Goal: Transaction & Acquisition: Purchase product/service

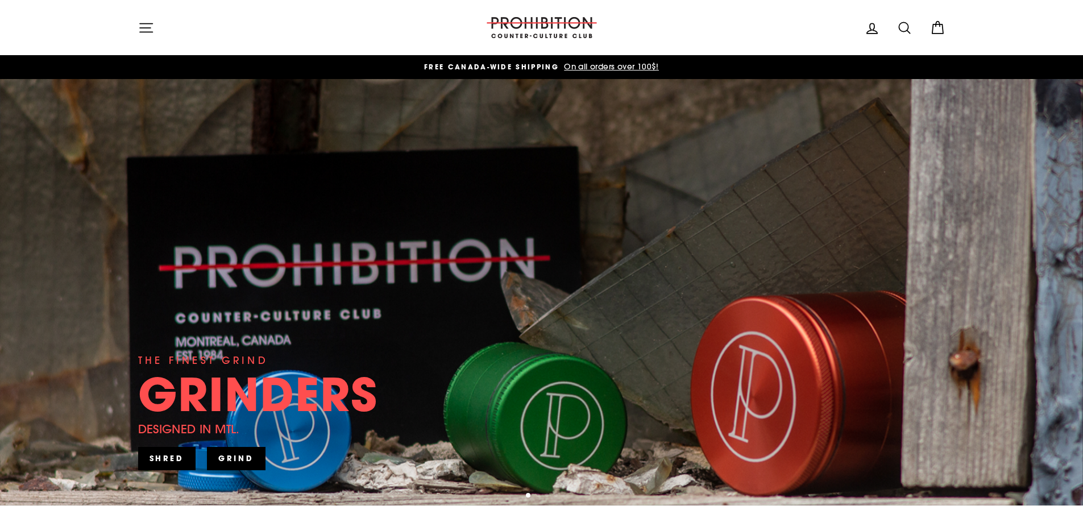
click at [146, 22] on icon "button" at bounding box center [146, 28] width 16 height 16
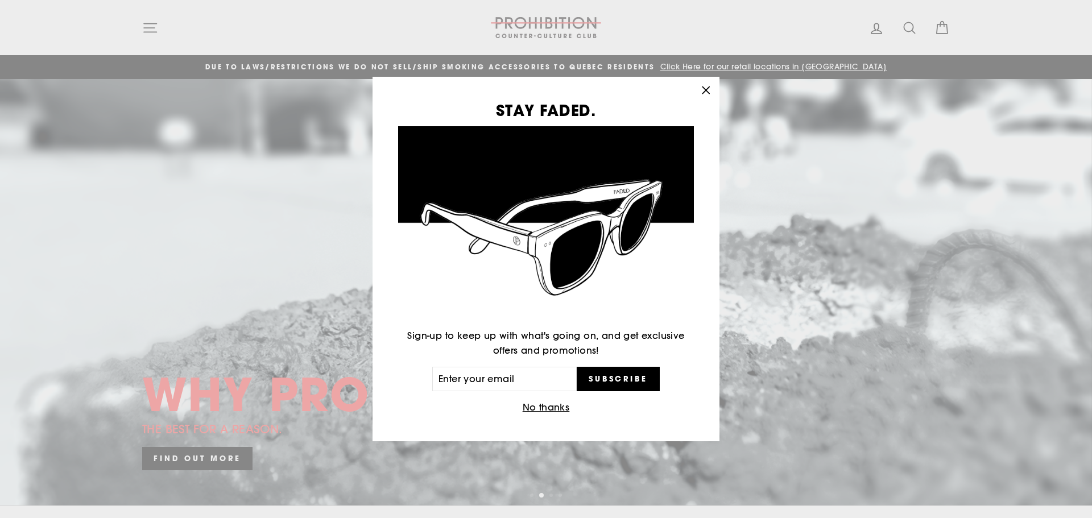
click at [704, 92] on icon "button" at bounding box center [705, 90] width 7 height 7
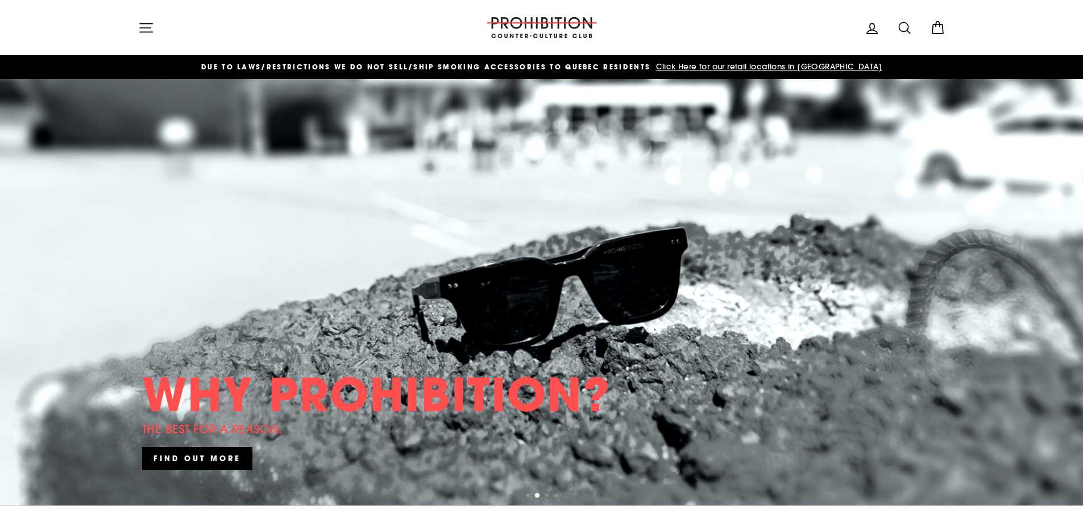
click at [135, 28] on button "Site navigation" at bounding box center [146, 27] width 30 height 24
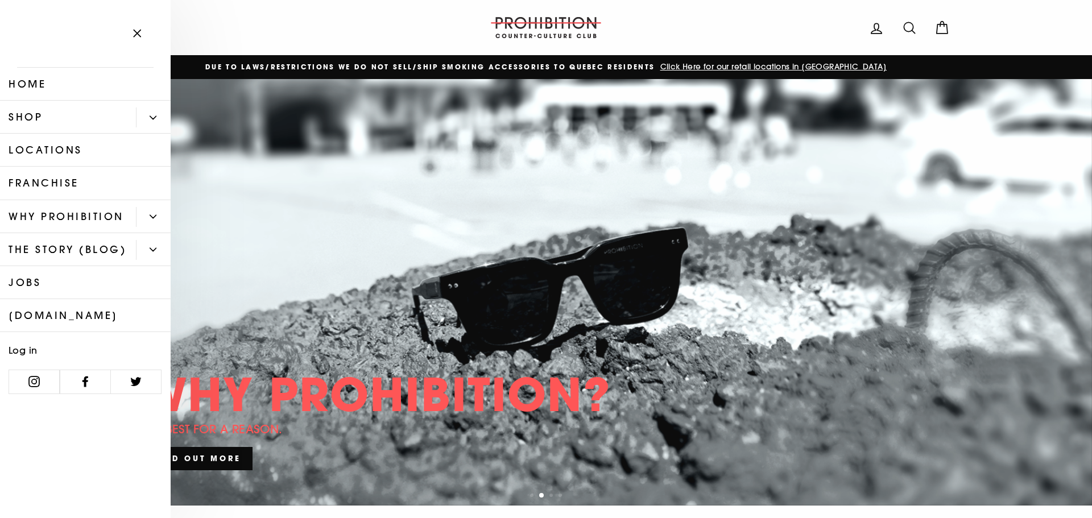
click at [89, 126] on link "Shop" at bounding box center [68, 117] width 136 height 33
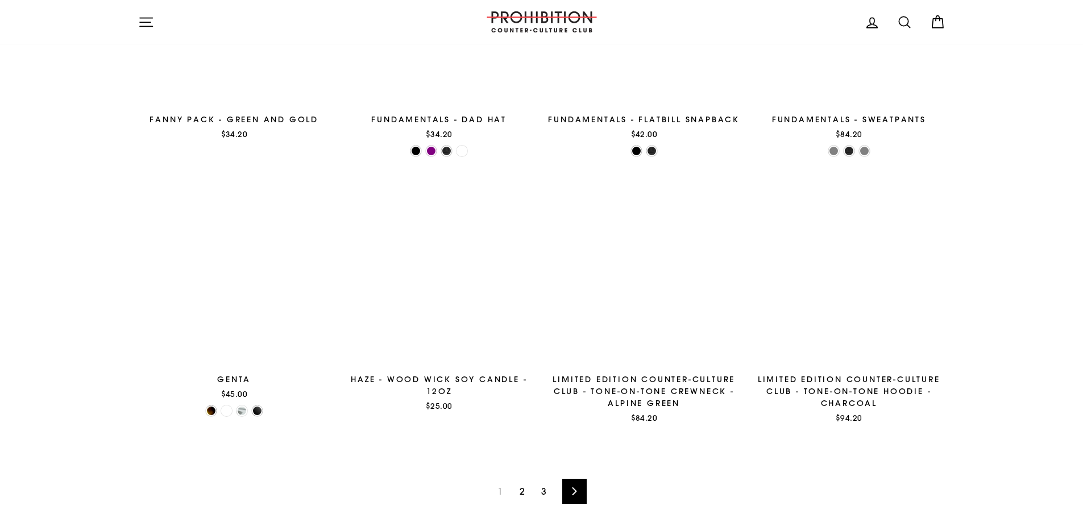
scroll to position [1656, 0]
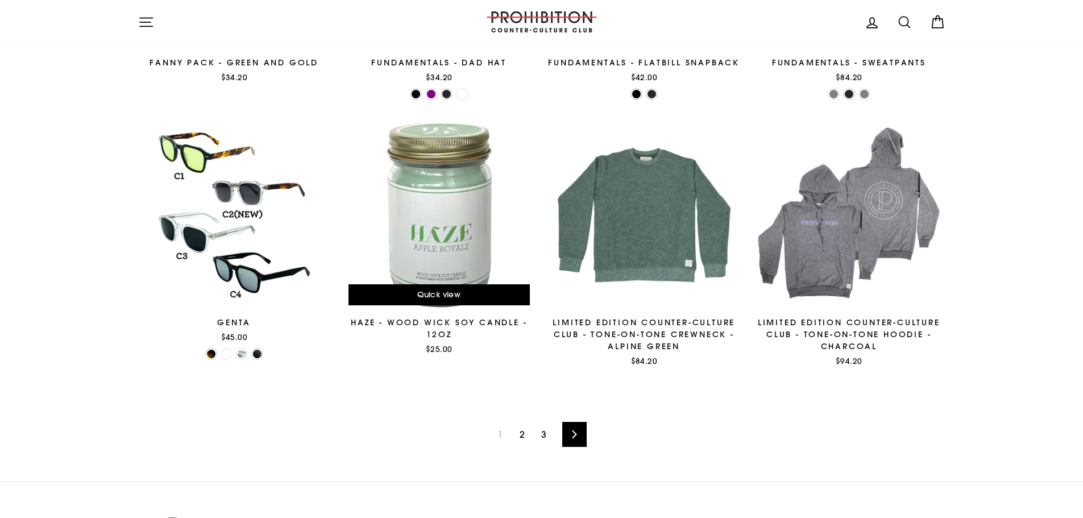
click at [403, 202] on div at bounding box center [439, 215] width 194 height 194
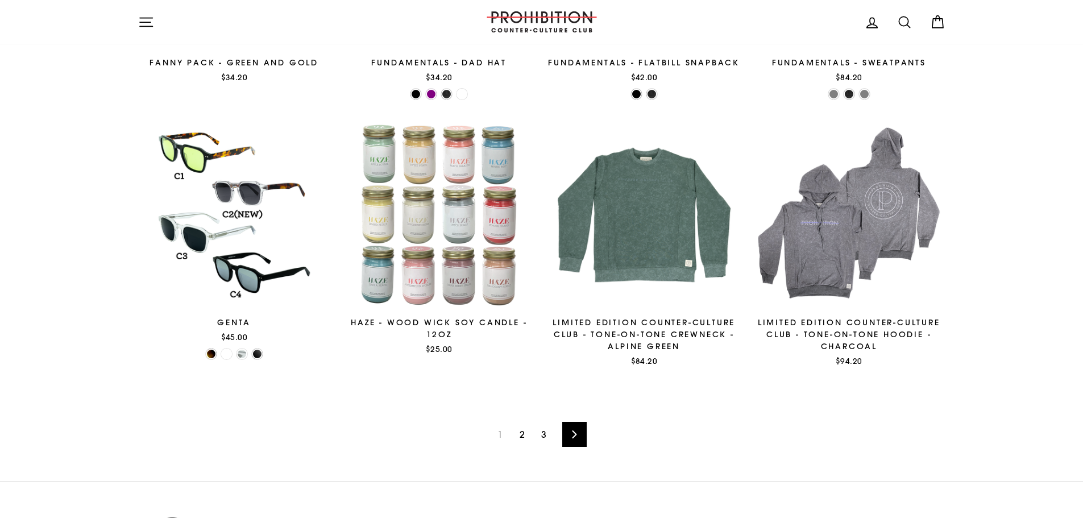
click at [565, 428] on link "Next" at bounding box center [574, 434] width 24 height 25
click at [521, 436] on link "2" at bounding box center [522, 434] width 19 height 18
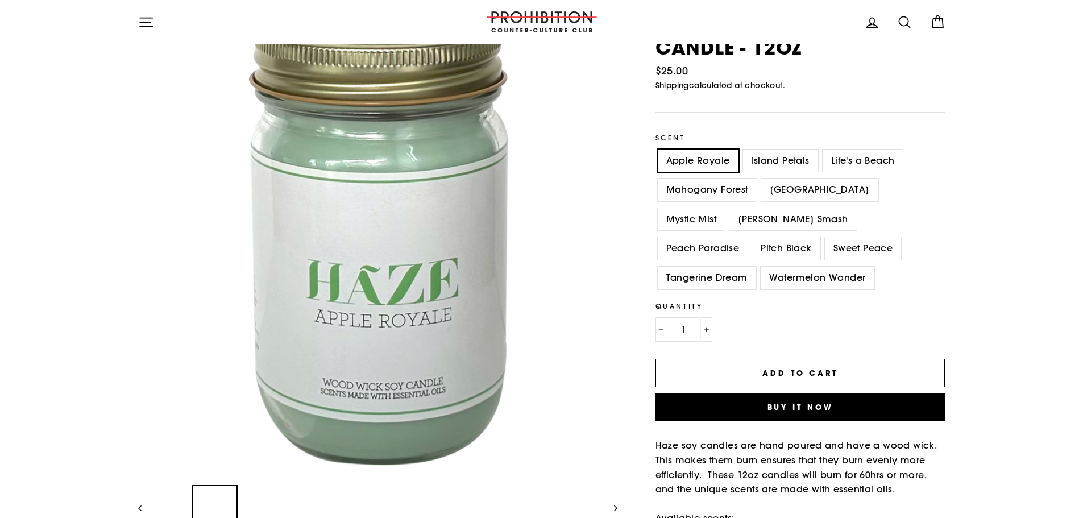
scroll to position [57, 0]
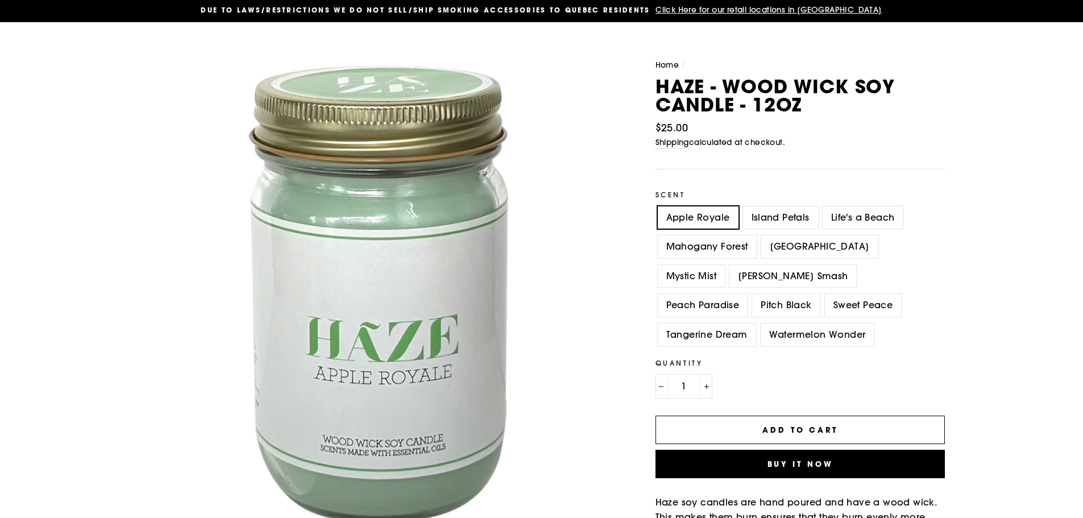
click at [781, 211] on label "Island Petals" at bounding box center [780, 217] width 75 height 23
click at [741, 207] on input "Island Petals" at bounding box center [741, 206] width 1 height 1
radio input "true"
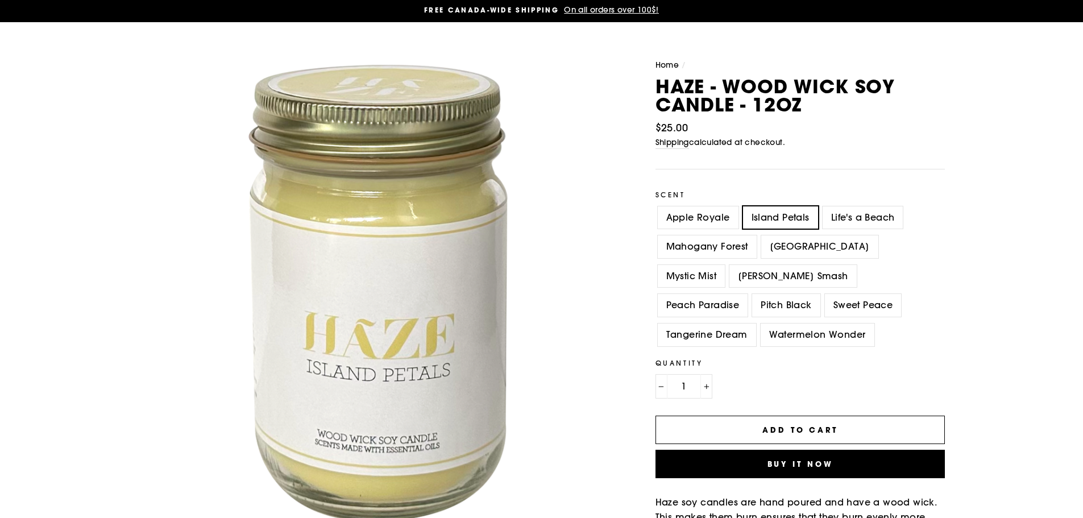
click at [842, 213] on label "Life's a Beach" at bounding box center [863, 217] width 81 height 23
click at [821, 207] on input "Life's a Beach" at bounding box center [820, 206] width 1 height 1
radio input "true"
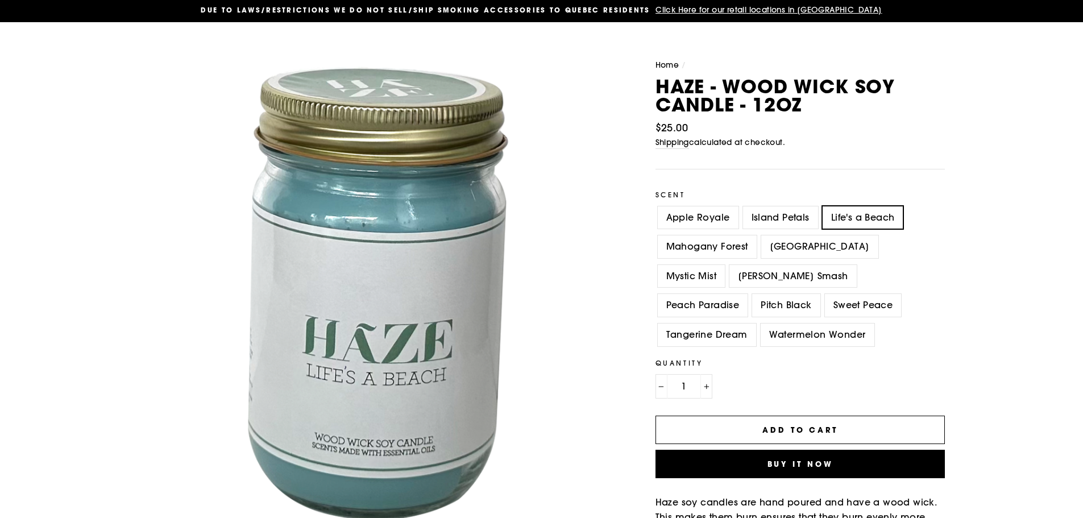
click at [745, 250] on label "Mahogany Forest" at bounding box center [707, 246] width 99 height 23
click at [656, 236] on input "Mahogany Forest" at bounding box center [656, 235] width 1 height 1
radio input "true"
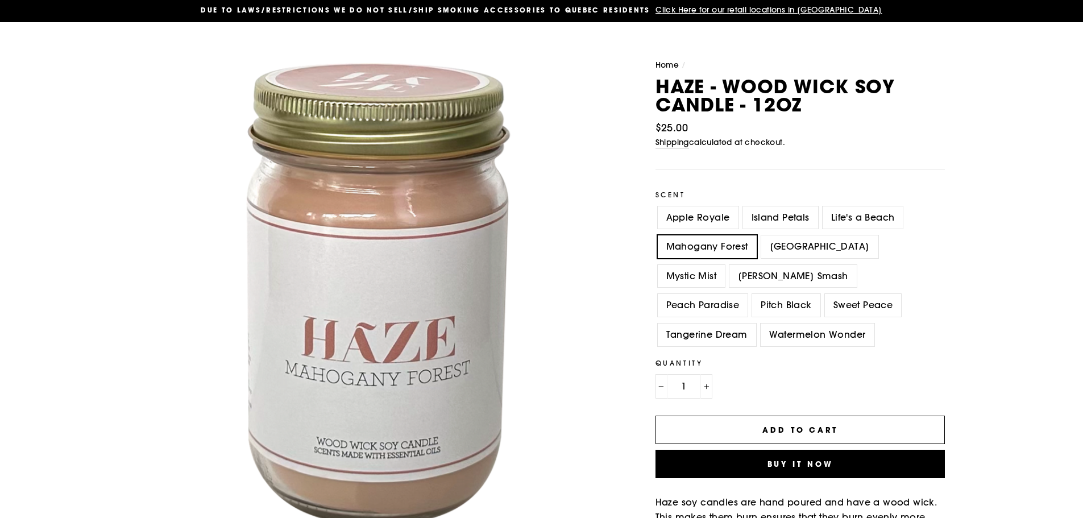
click at [782, 248] on label "Mimosa Island" at bounding box center [819, 246] width 117 height 23
click at [760, 236] on input "Mimosa Island" at bounding box center [759, 235] width 1 height 1
radio input "true"
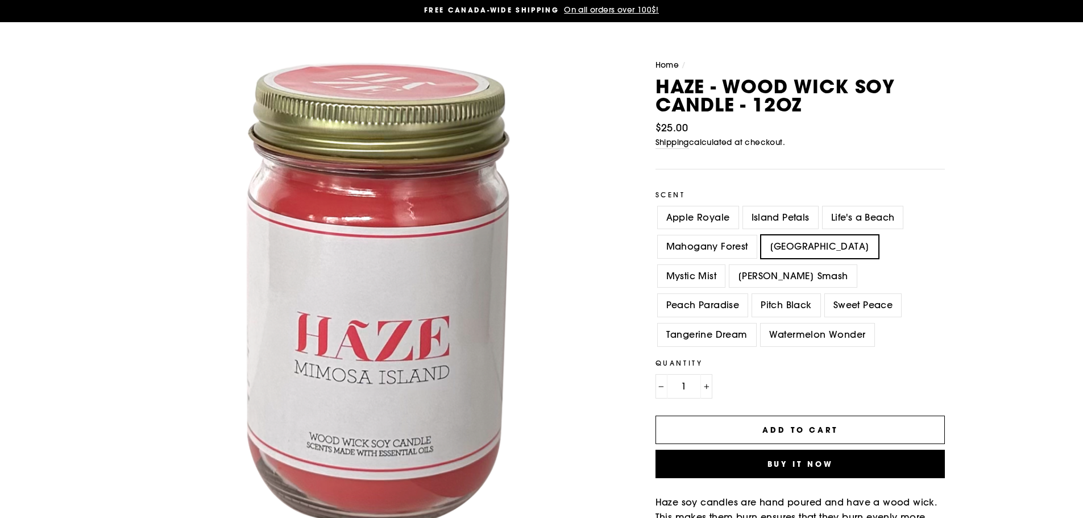
click at [725, 265] on label "Mystic Mist" at bounding box center [691, 276] width 67 height 23
click at [656, 265] on input "Mystic Mist" at bounding box center [656, 265] width 1 height 1
radio input "true"
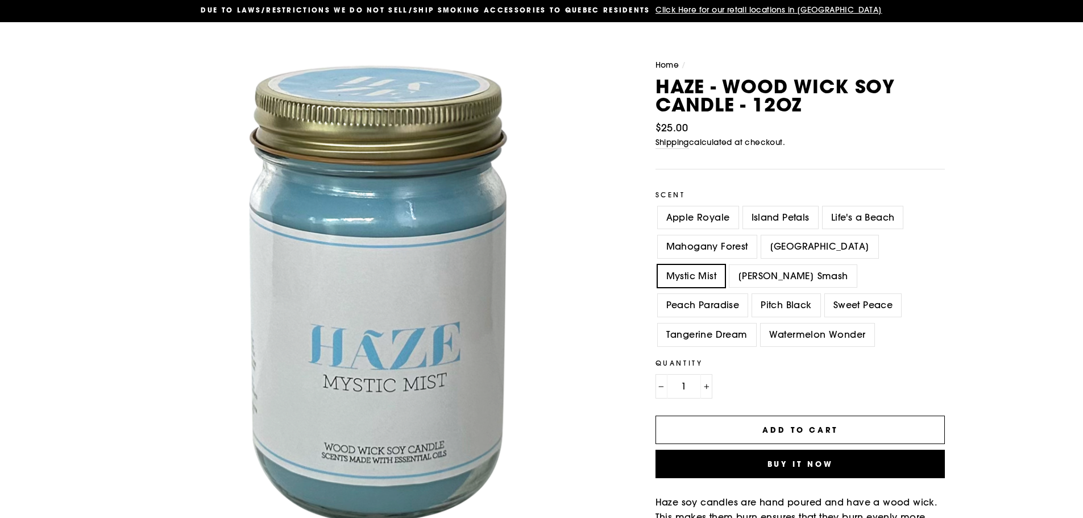
click at [749, 281] on label "Nana Berry Smash" at bounding box center [792, 276] width 127 height 23
click at [728, 265] on input "Nana Berry Smash" at bounding box center [727, 265] width 1 height 1
radio input "true"
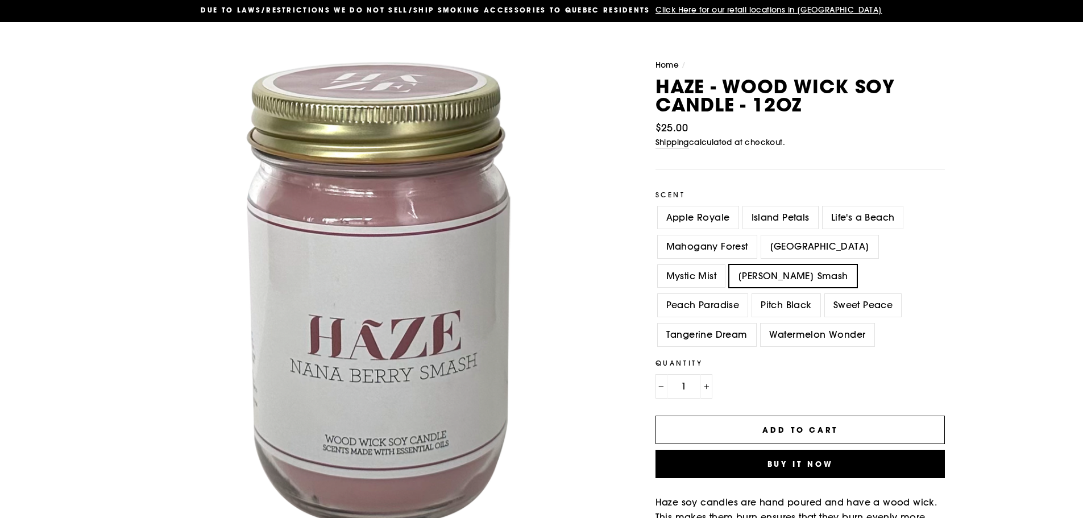
click at [748, 294] on label "Peach Paradise" at bounding box center [703, 305] width 90 height 23
click at [656, 294] on input "Peach Paradise" at bounding box center [656, 294] width 1 height 1
radio input "true"
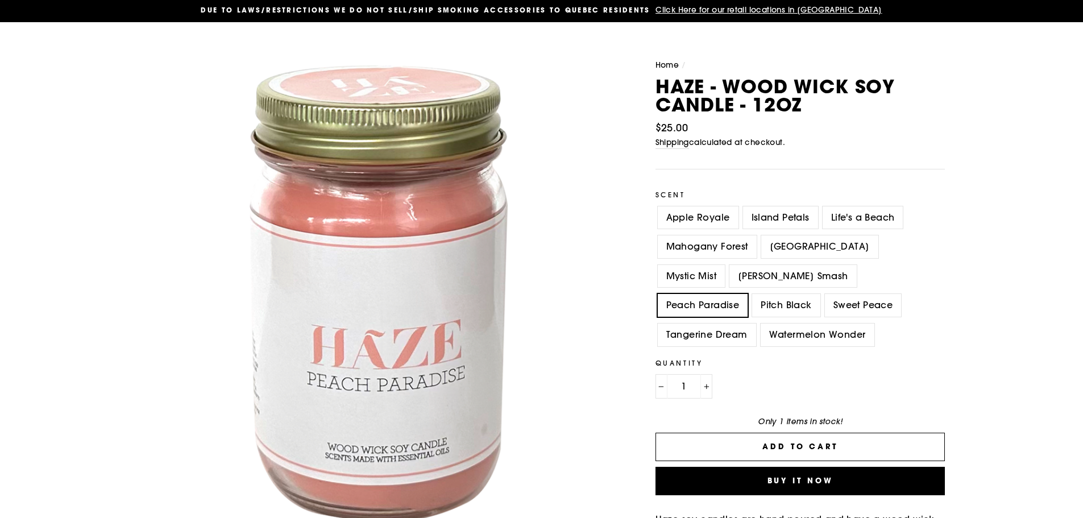
click at [820, 294] on label "Pitch Black" at bounding box center [786, 305] width 68 height 23
click at [750, 294] on input "Pitch Black" at bounding box center [750, 294] width 1 height 1
radio input "true"
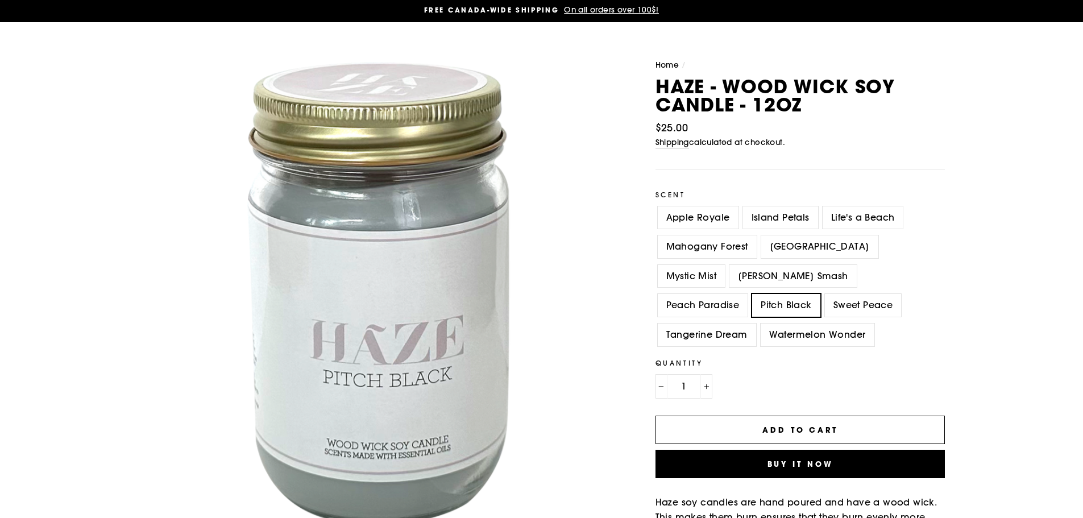
click at [825, 310] on label "Sweet Peace" at bounding box center [863, 305] width 76 height 23
click at [823, 294] on input "Sweet Peace" at bounding box center [823, 294] width 1 height 1
radio input "true"
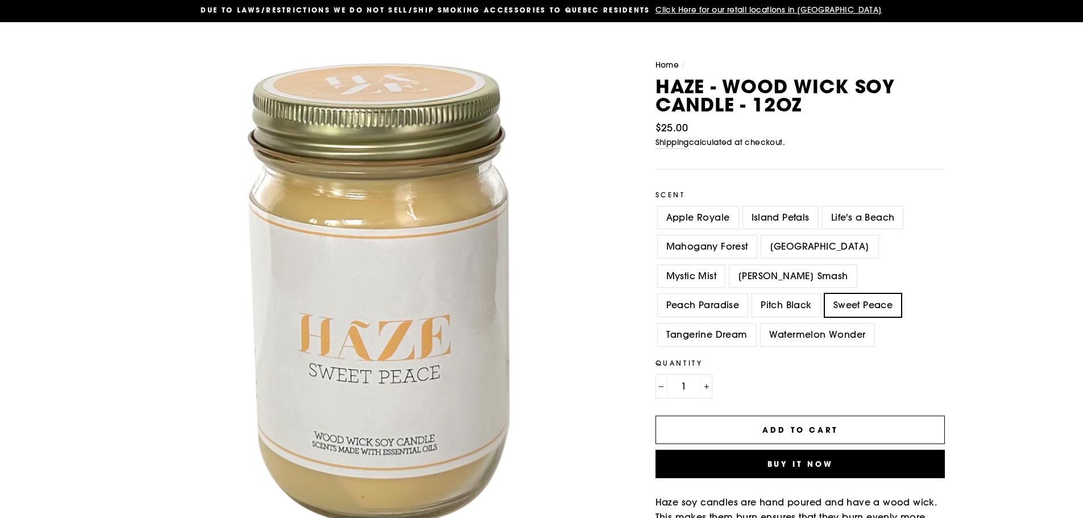
click at [756, 323] on label "Tangerine Dream" at bounding box center [707, 334] width 98 height 23
click at [656, 323] on input "Tangerine Dream" at bounding box center [656, 323] width 1 height 1
radio input "true"
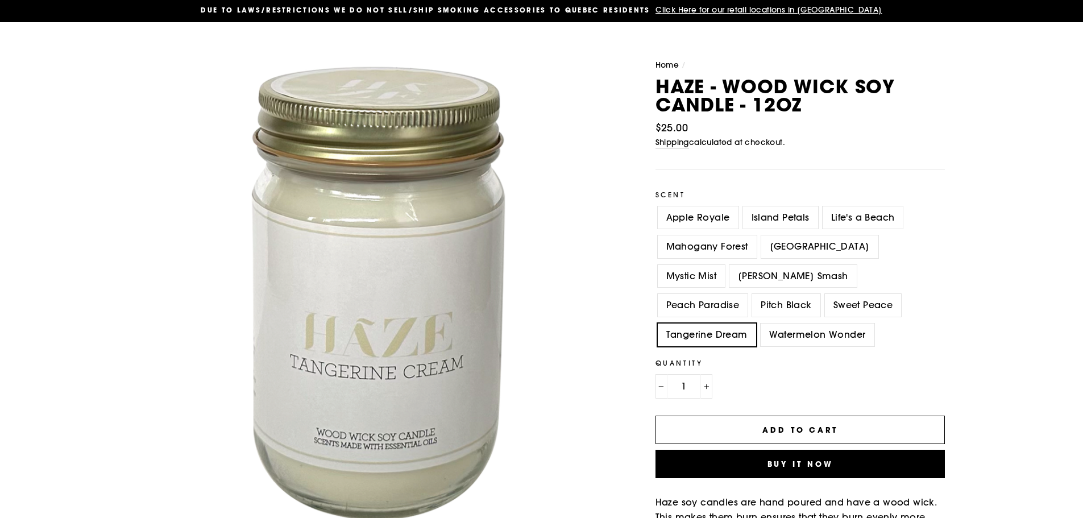
click at [761, 335] on label "Watermelon Wonder" at bounding box center [818, 334] width 114 height 23
click at [758, 324] on input "Watermelon Wonder" at bounding box center [758, 323] width 1 height 1
radio input "true"
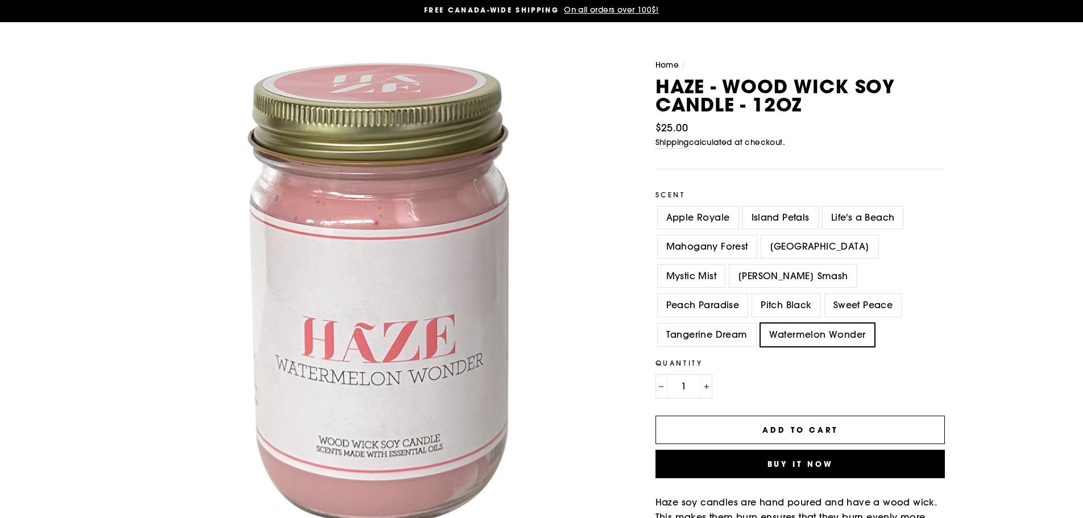
drag, startPoint x: 712, startPoint y: 310, endPoint x: 737, endPoint y: 310, distance: 25.0
click at [825, 310] on label "Sweet Peace" at bounding box center [863, 305] width 76 height 23
click at [823, 294] on input "Sweet Peace" at bounding box center [823, 294] width 1 height 1
radio input "true"
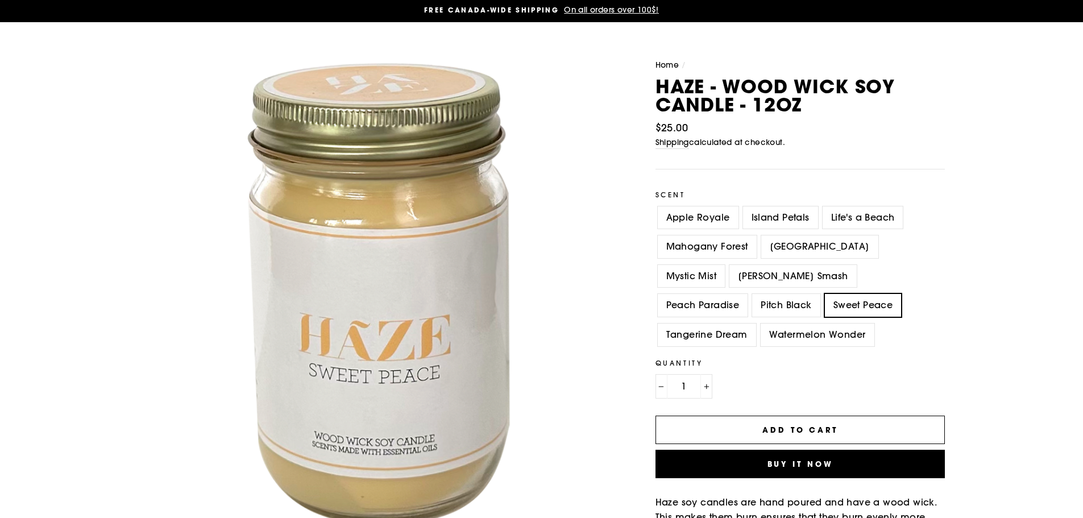
click at [753, 323] on label "Tangerine Dream" at bounding box center [707, 334] width 98 height 23
click at [656, 323] on input "Tangerine Dream" at bounding box center [656, 323] width 1 height 1
radio input "true"
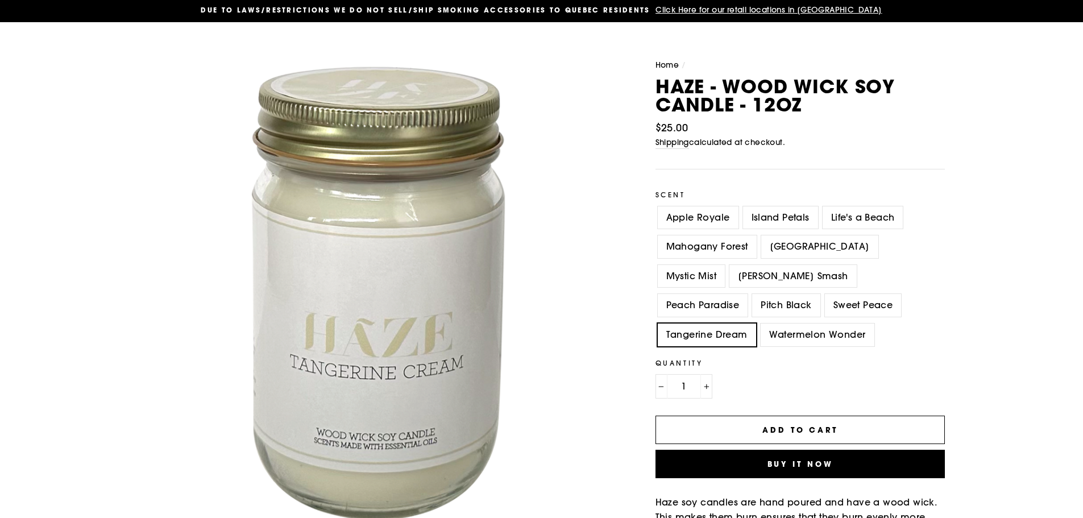
click at [748, 280] on label "Nana Berry Smash" at bounding box center [792, 276] width 127 height 23
click at [728, 265] on input "Nana Berry Smash" at bounding box center [727, 265] width 1 height 1
radio input "true"
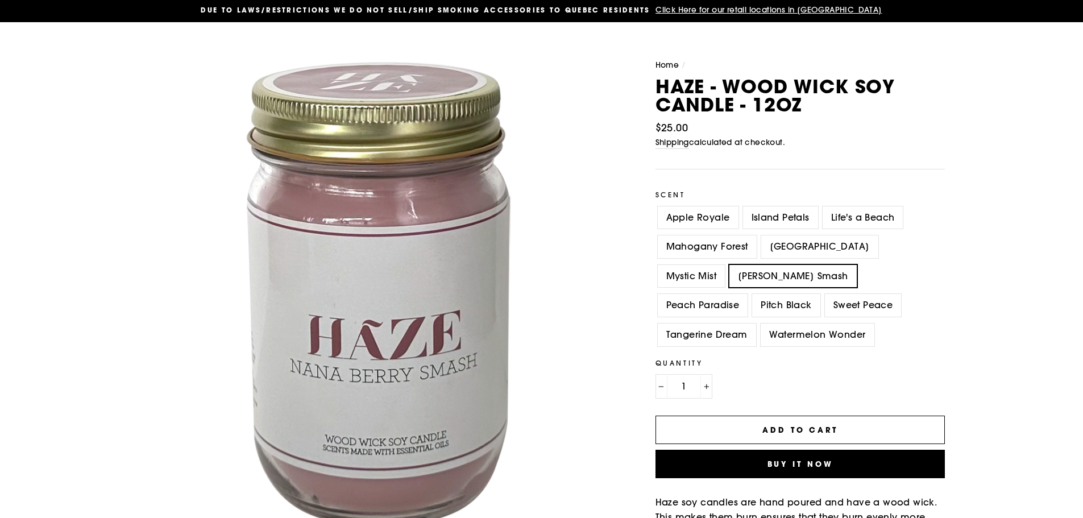
drag, startPoint x: 890, startPoint y: 259, endPoint x: 874, endPoint y: 252, distance: 17.3
click at [727, 265] on div "Mystic Mist" at bounding box center [692, 280] width 72 height 30
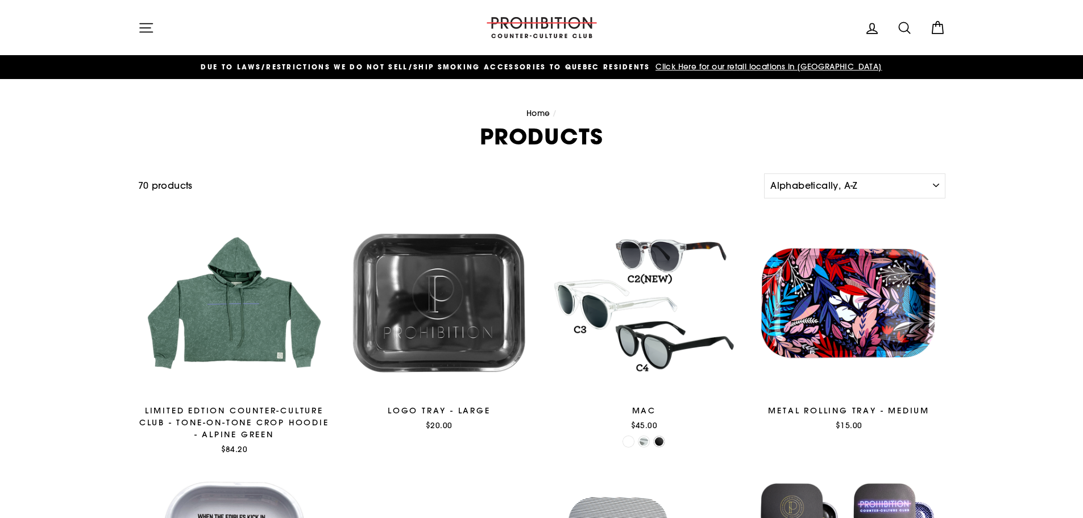
click at [144, 27] on icon "button" at bounding box center [146, 28] width 16 height 16
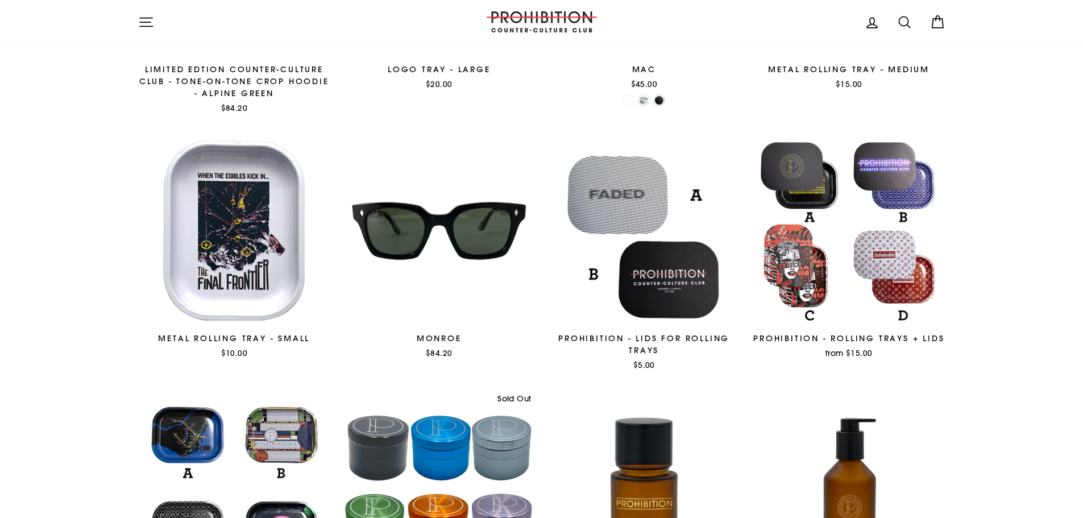
scroll to position [512, 0]
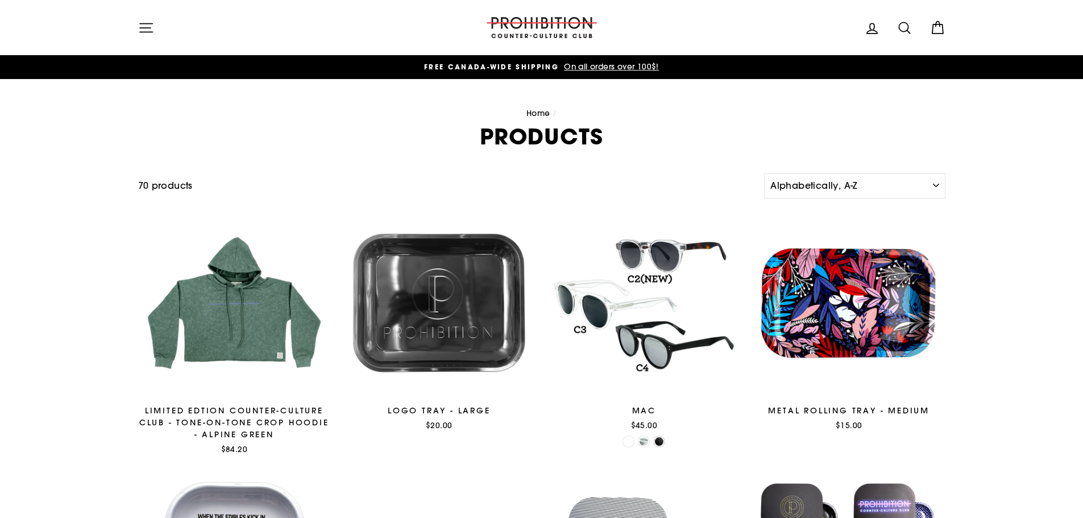
click at [150, 33] on icon "button" at bounding box center [146, 28] width 16 height 16
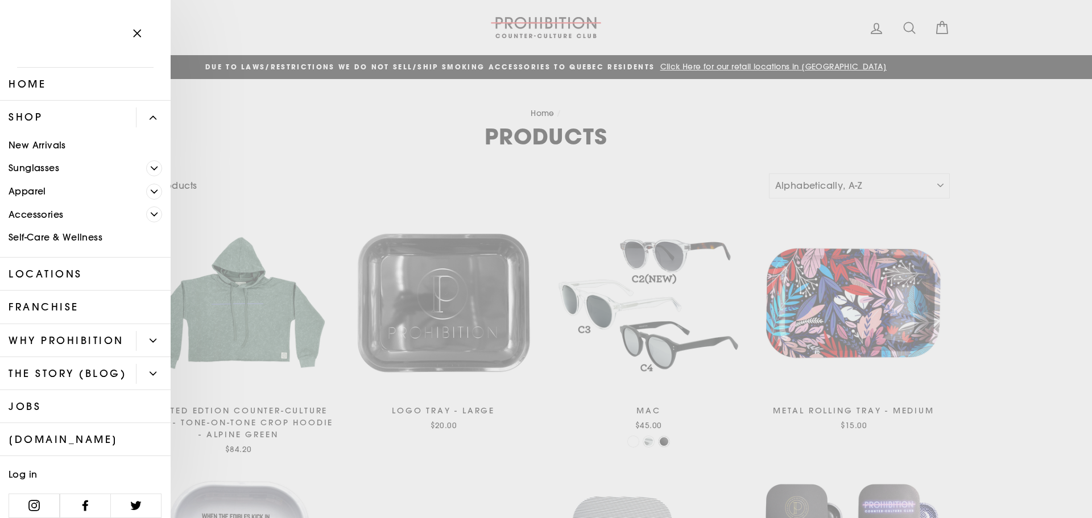
click at [100, 239] on link "Self-Care & Wellness" at bounding box center [85, 237] width 171 height 23
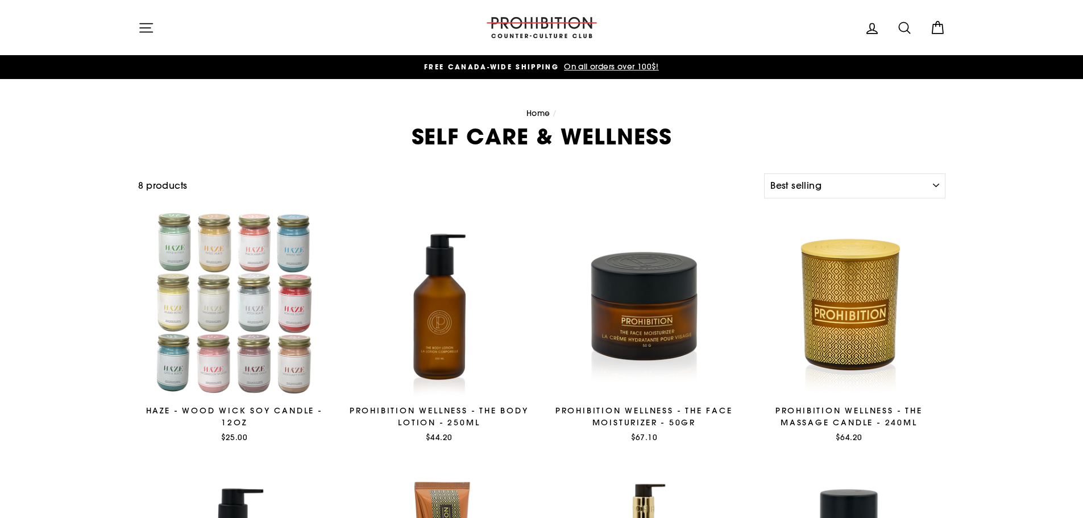
select select "best-selling"
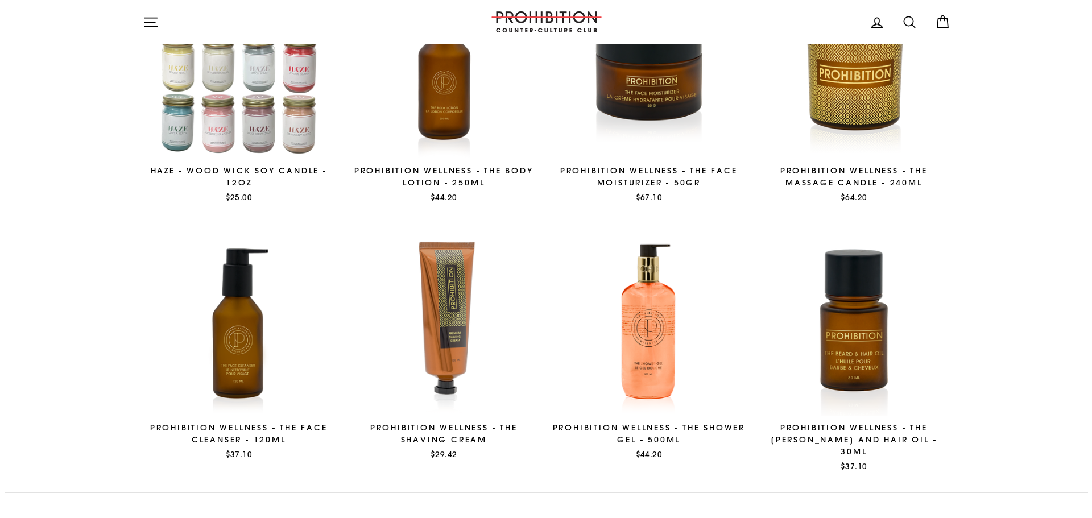
scroll to position [126, 0]
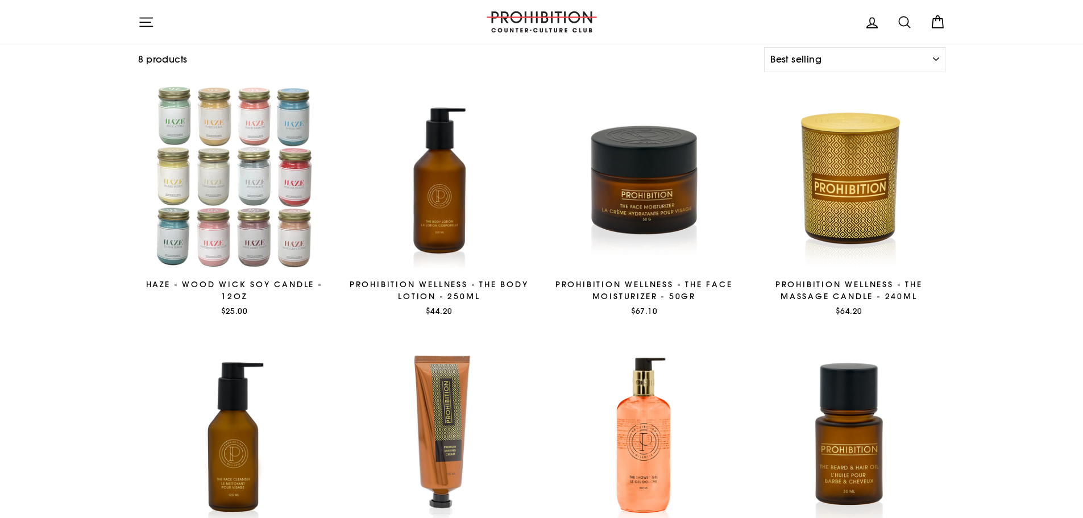
click at [140, 19] on icon "button" at bounding box center [146, 22] width 16 height 16
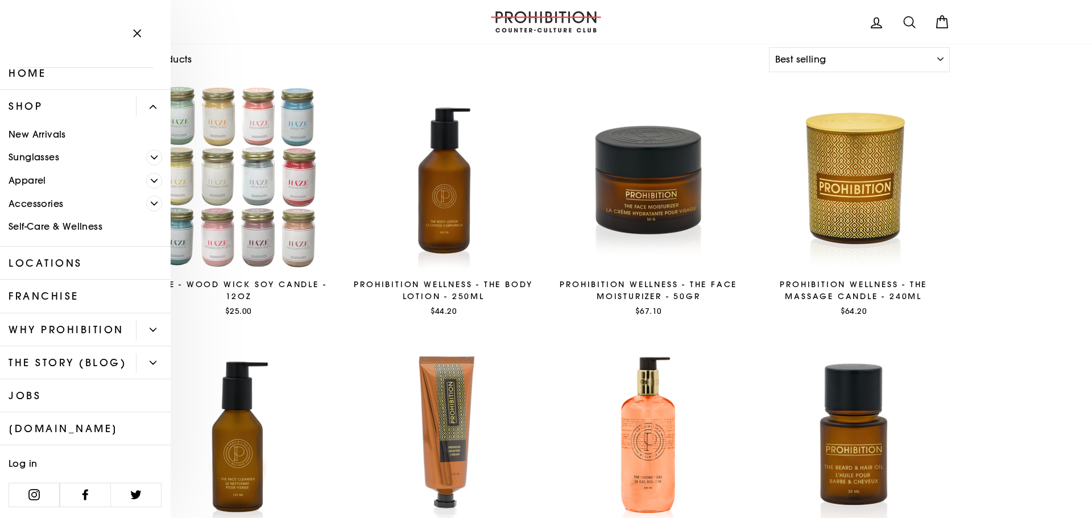
scroll to position [0, 0]
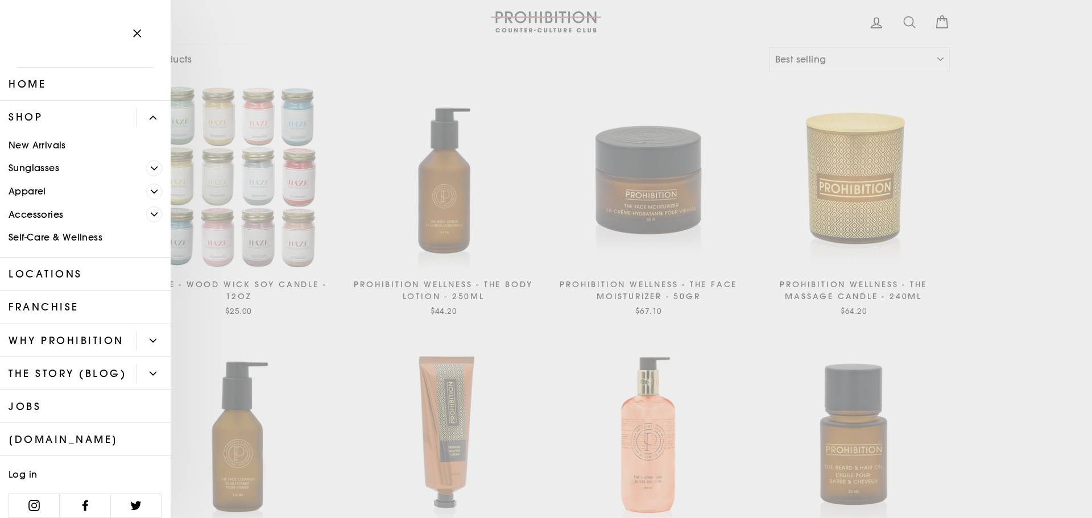
click at [39, 118] on link "Shop" at bounding box center [68, 117] width 136 height 33
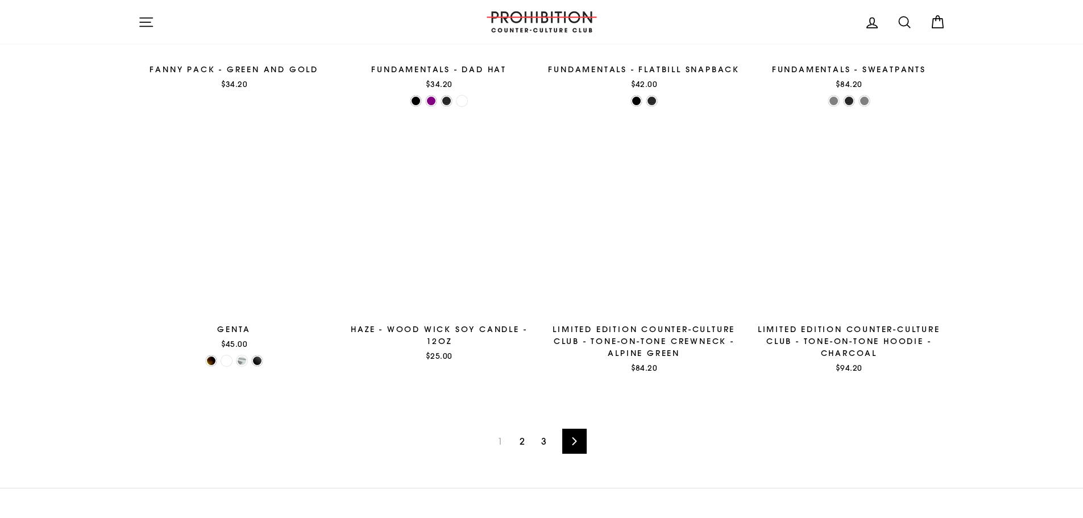
scroll to position [1762, 0]
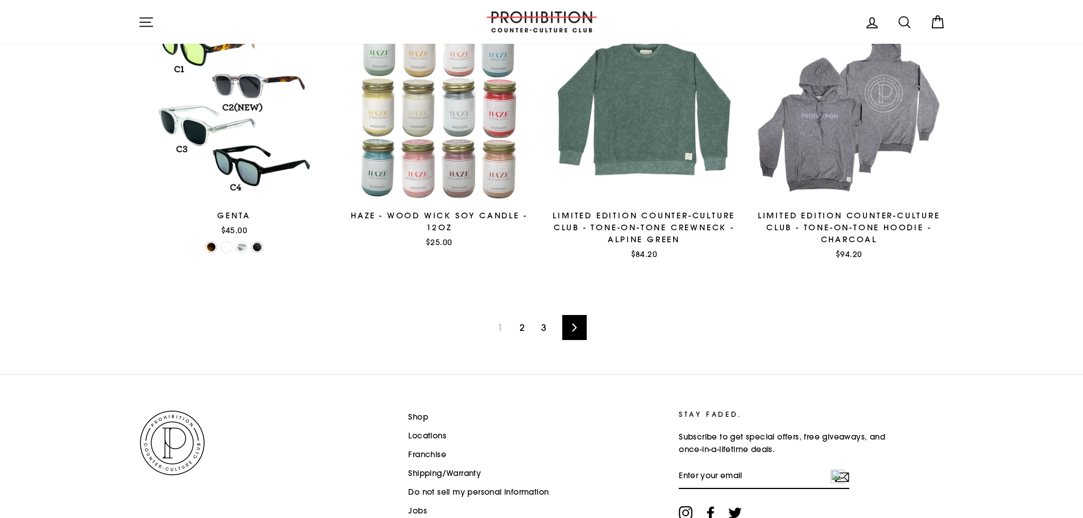
click at [527, 333] on link "2" at bounding box center [522, 327] width 19 height 18
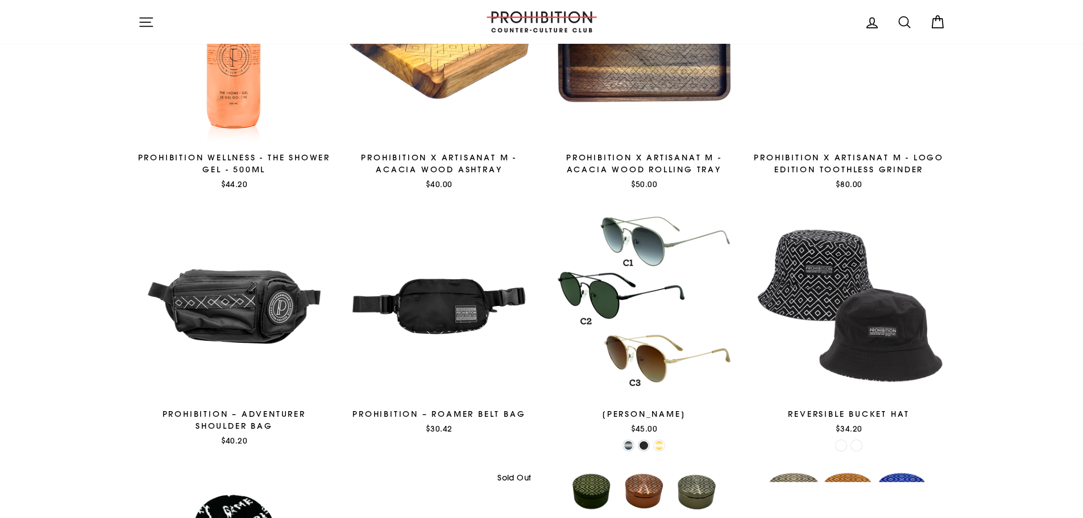
scroll to position [1649, 0]
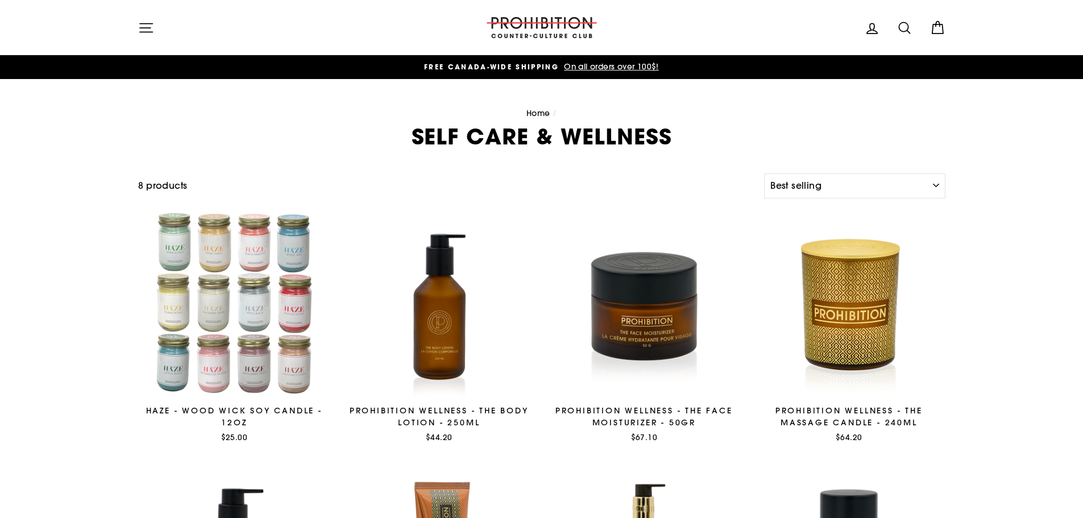
select select "best-selling"
